Goal: Check status: Check status

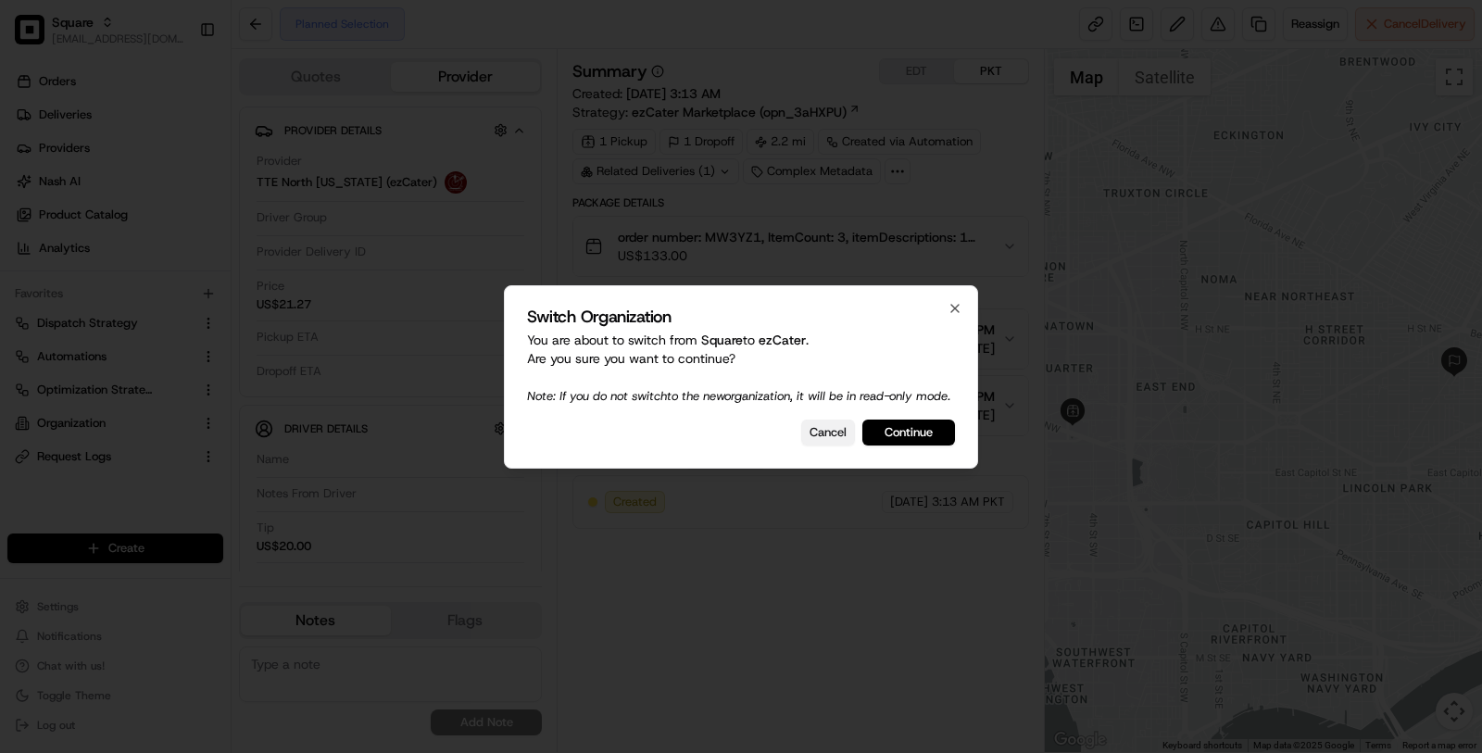
click at [836, 446] on button "Cancel" at bounding box center [828, 433] width 54 height 26
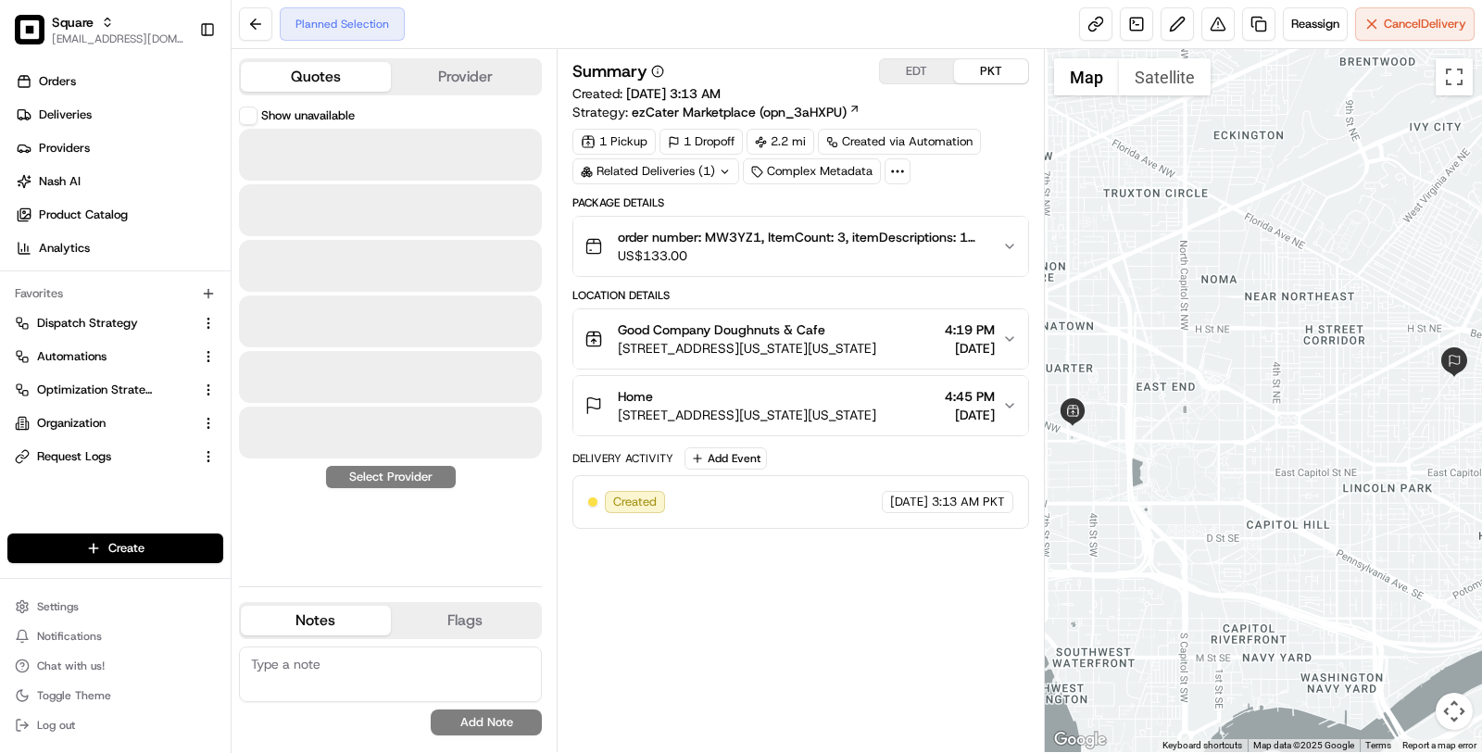
click at [354, 72] on button "Quotes" at bounding box center [316, 77] width 150 height 30
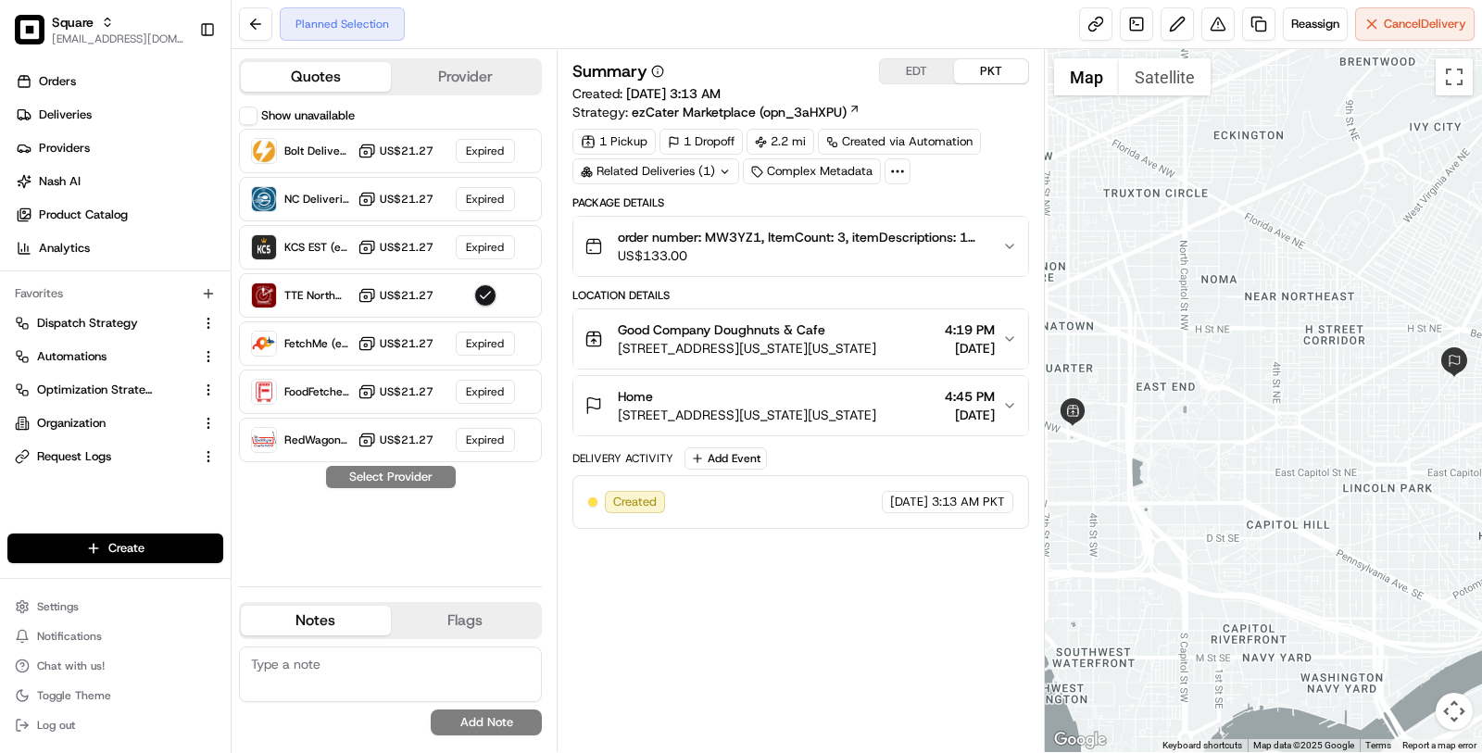
click at [435, 76] on button "Provider" at bounding box center [466, 77] width 150 height 30
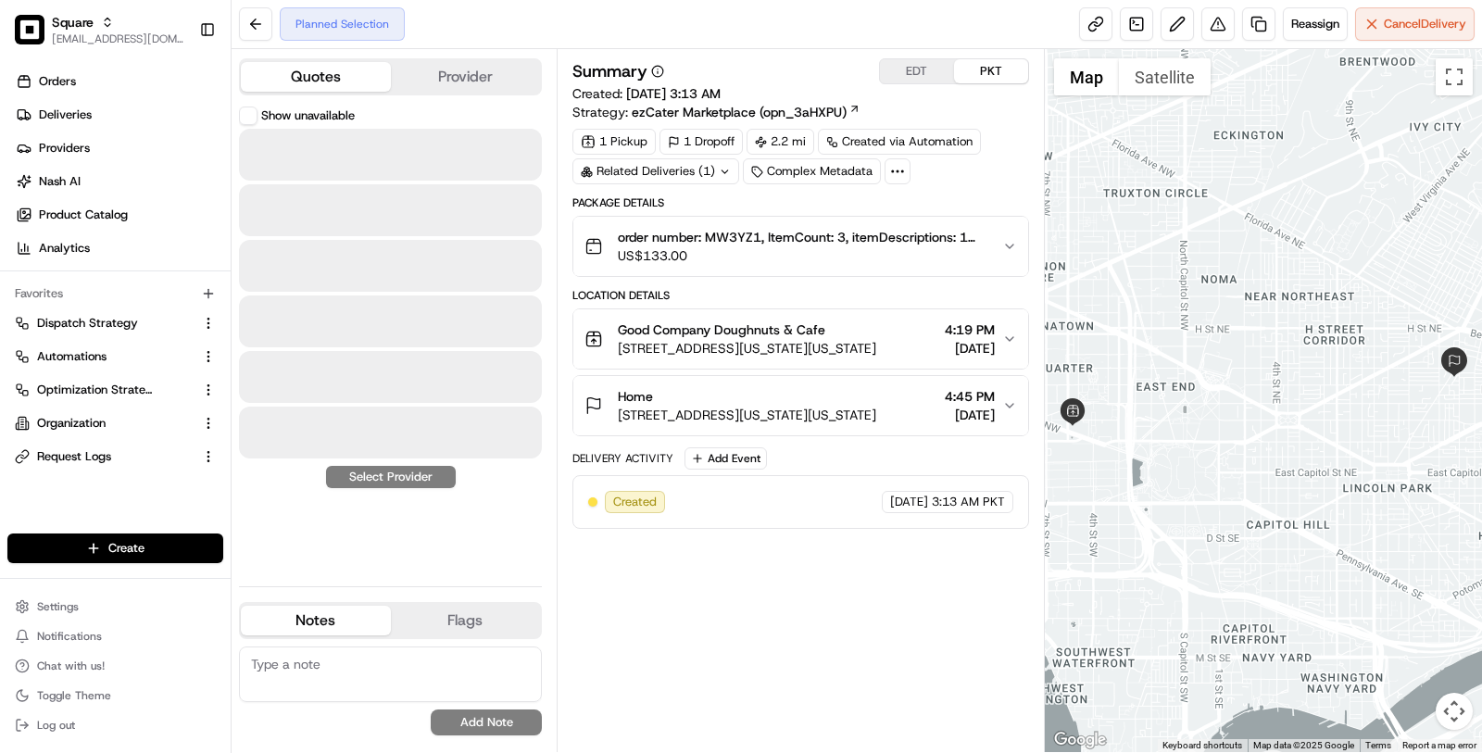
click at [341, 83] on button "Quotes" at bounding box center [316, 77] width 150 height 30
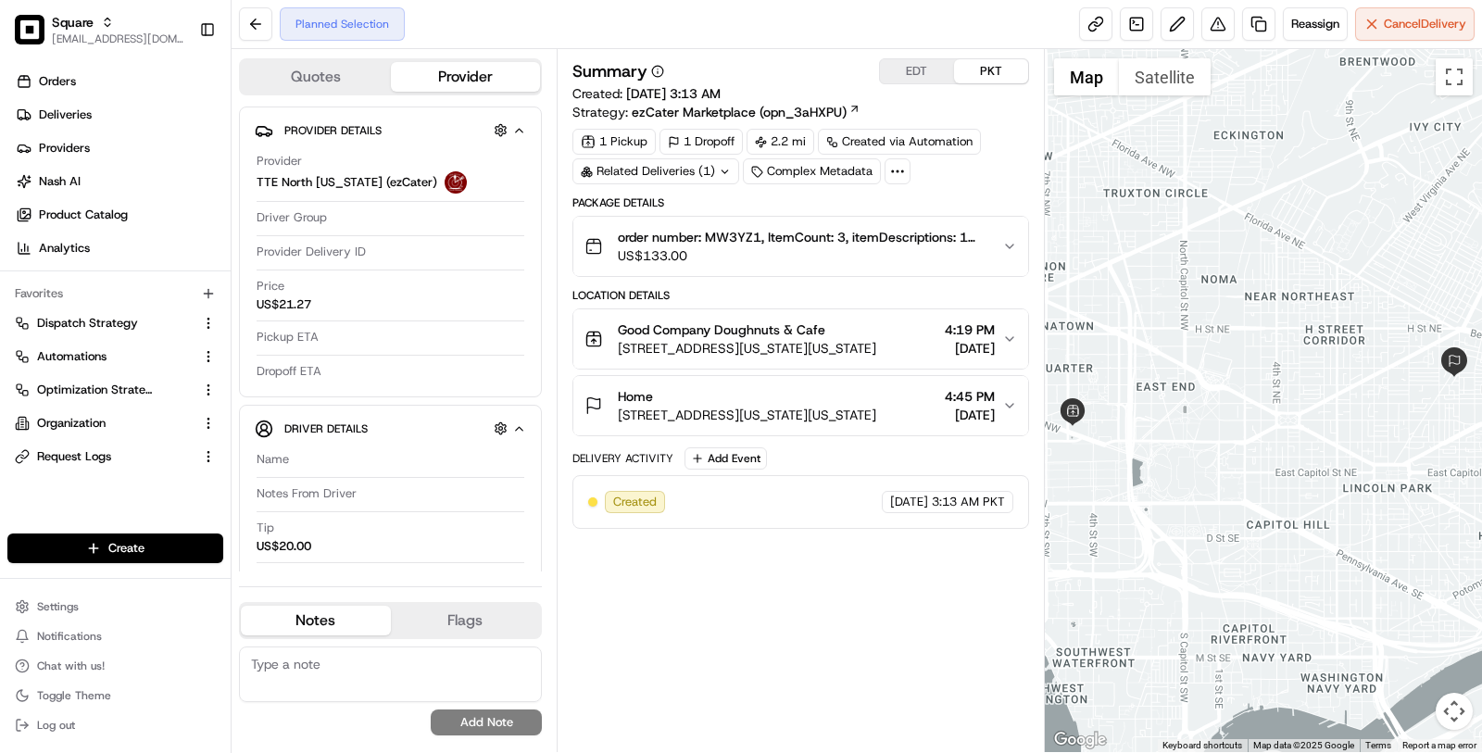
click at [447, 80] on button "Provider" at bounding box center [466, 77] width 150 height 30
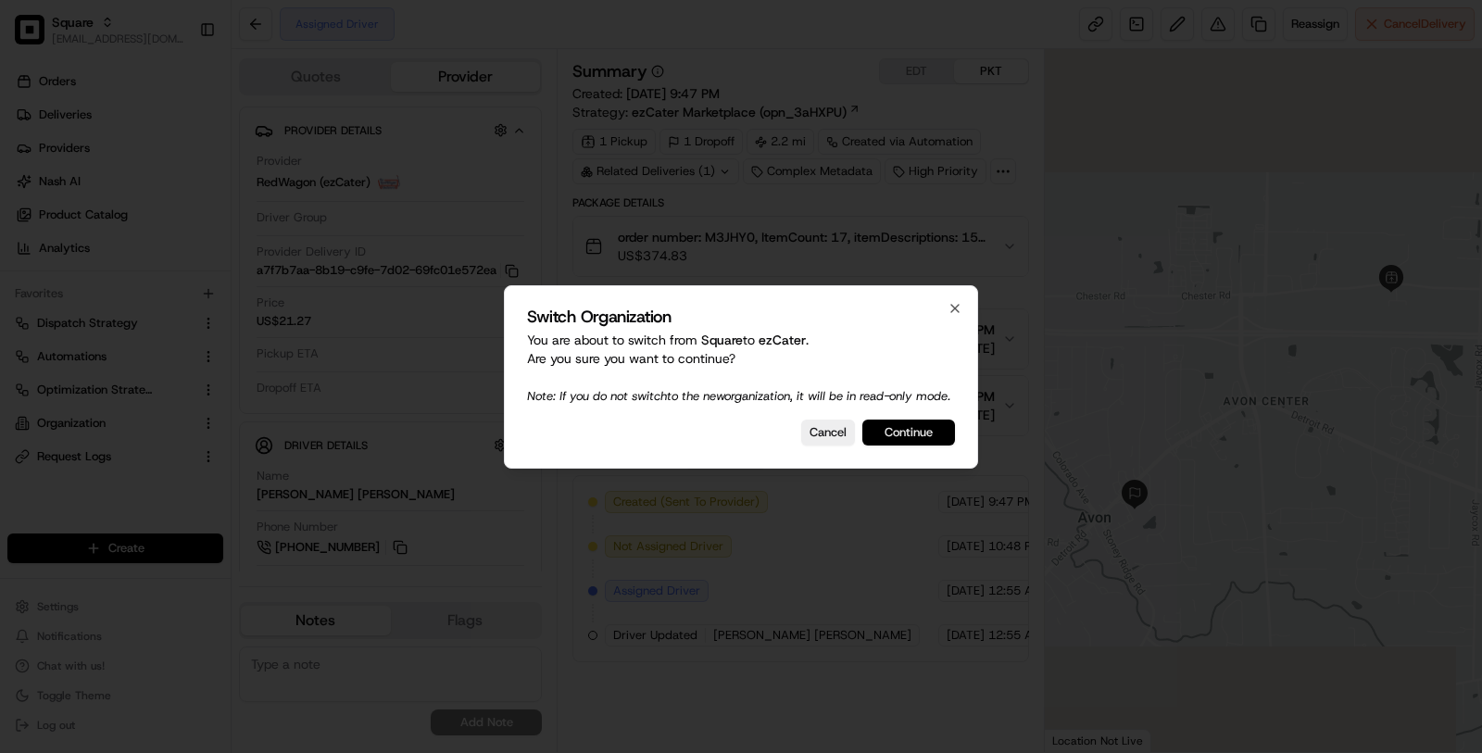
click at [896, 442] on button "Continue" at bounding box center [909, 433] width 93 height 26
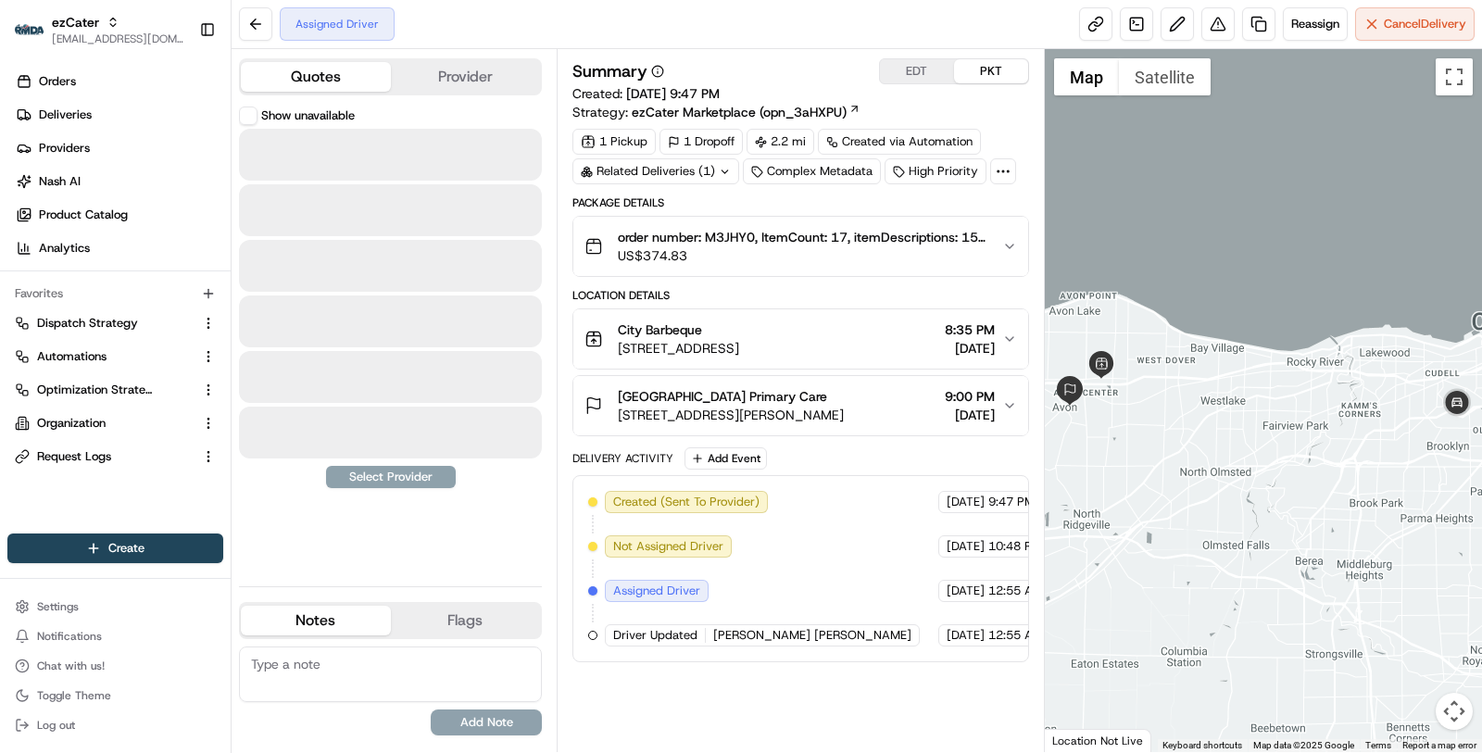
click at [336, 82] on button "Quotes" at bounding box center [316, 77] width 150 height 30
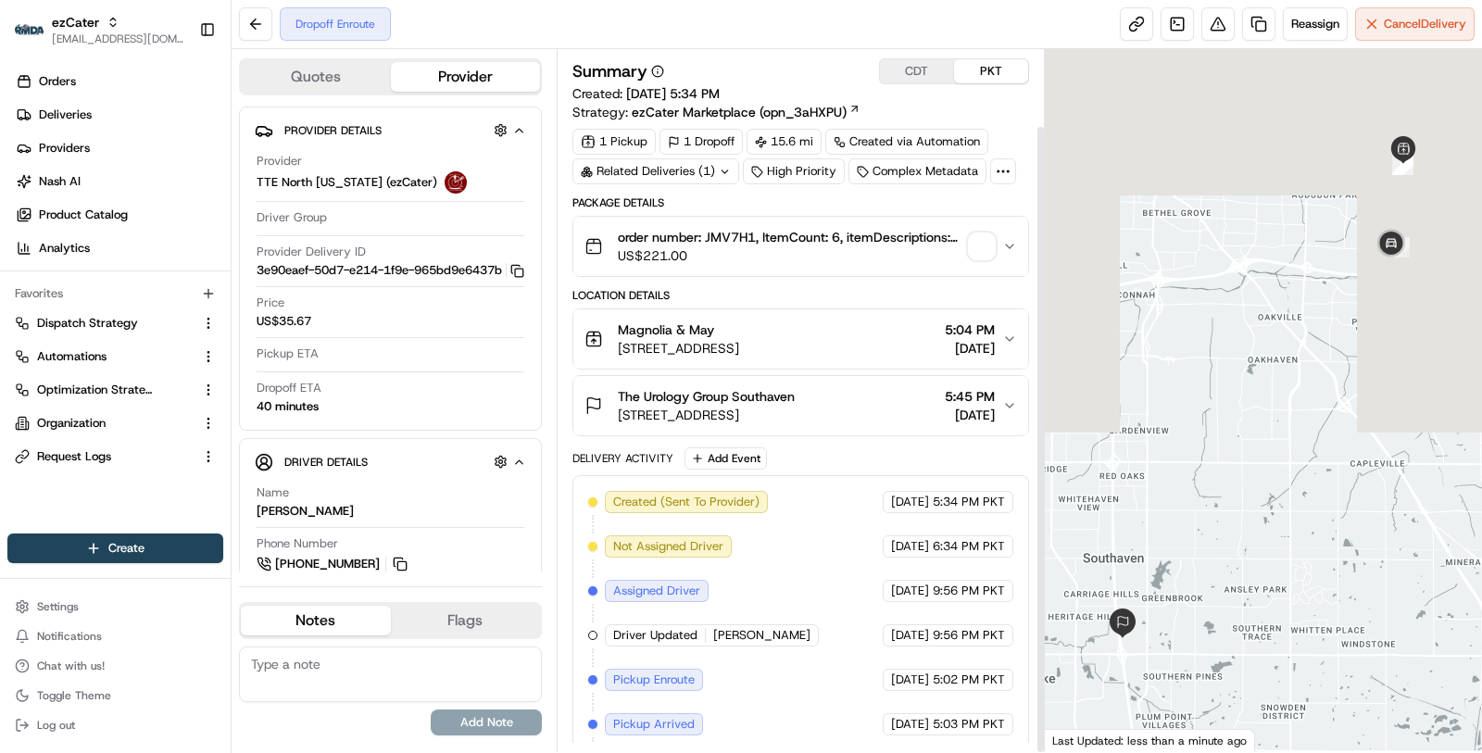
scroll to position [85, 0]
